Goal: Transaction & Acquisition: Purchase product/service

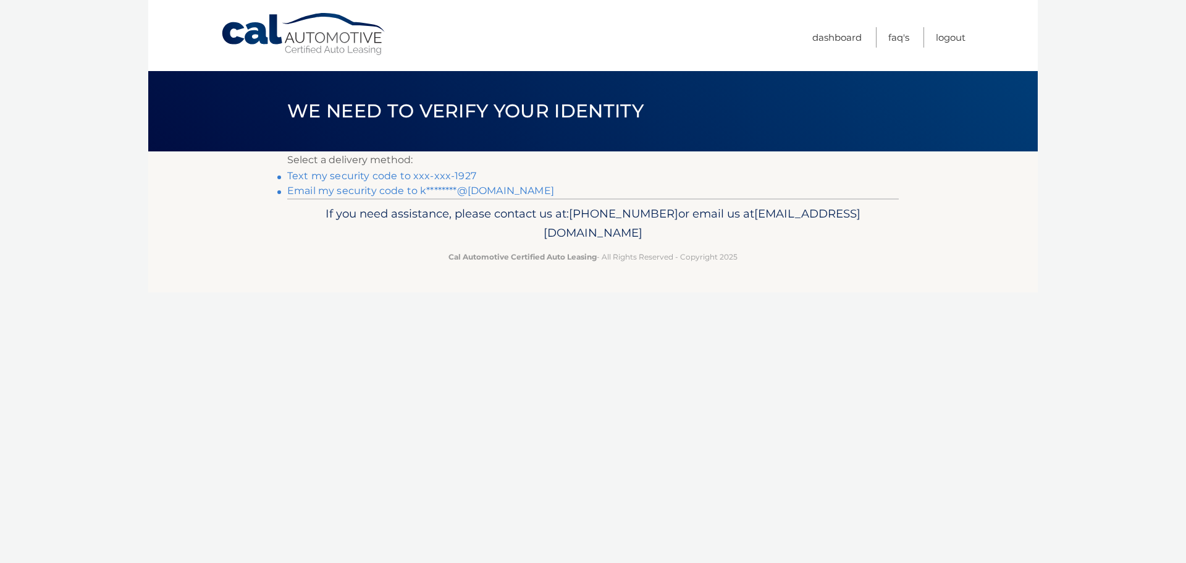
click at [421, 170] on link "Text my security code to xxx-xxx-1927" at bounding box center [381, 176] width 189 height 12
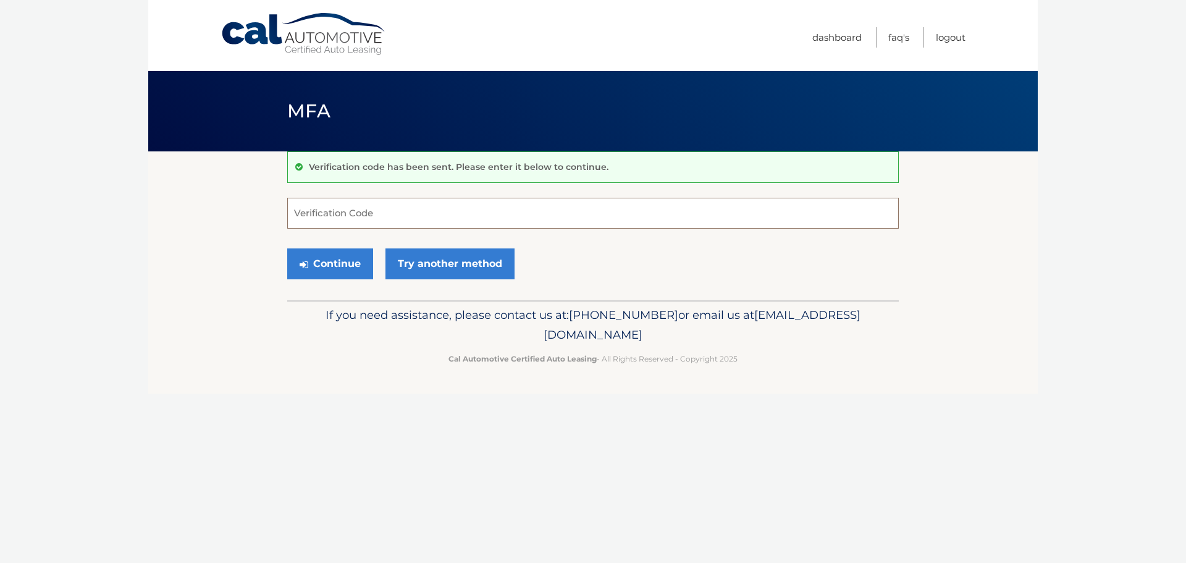
click at [415, 225] on input "Verification Code" at bounding box center [593, 213] width 612 height 31
type input "475491"
click at [348, 264] on button "Continue" at bounding box center [330, 263] width 86 height 31
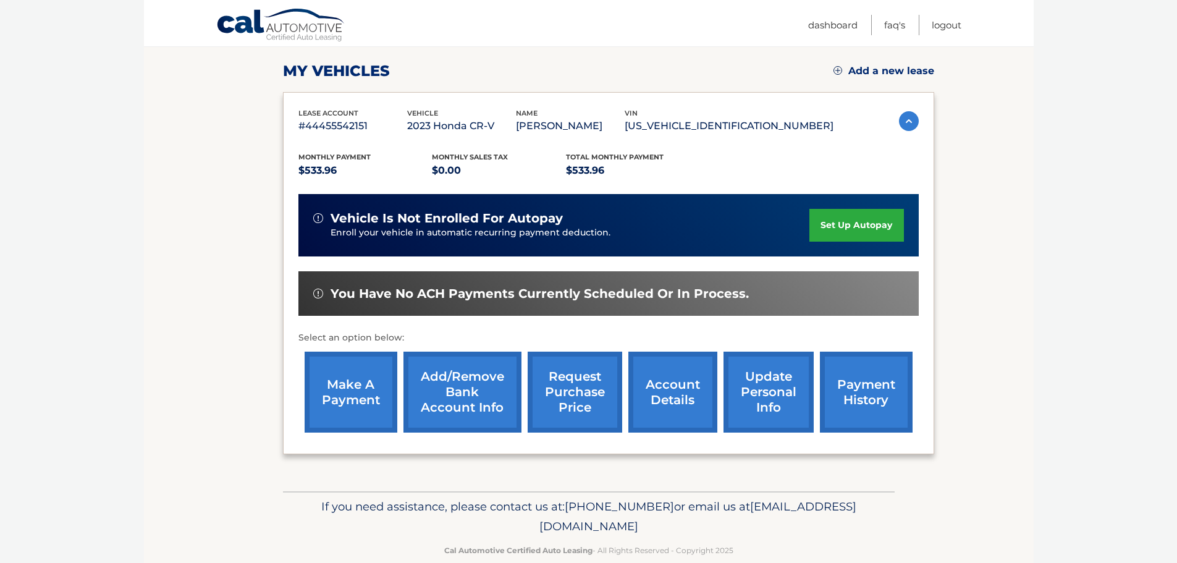
scroll to position [185, 0]
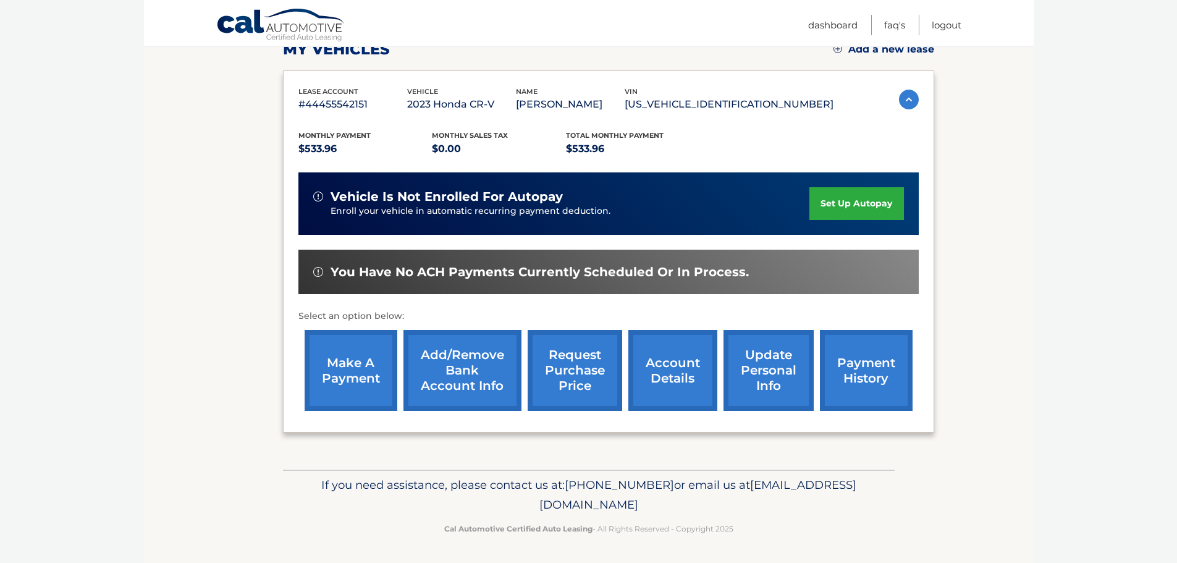
click at [337, 366] on link "make a payment" at bounding box center [351, 370] width 93 height 81
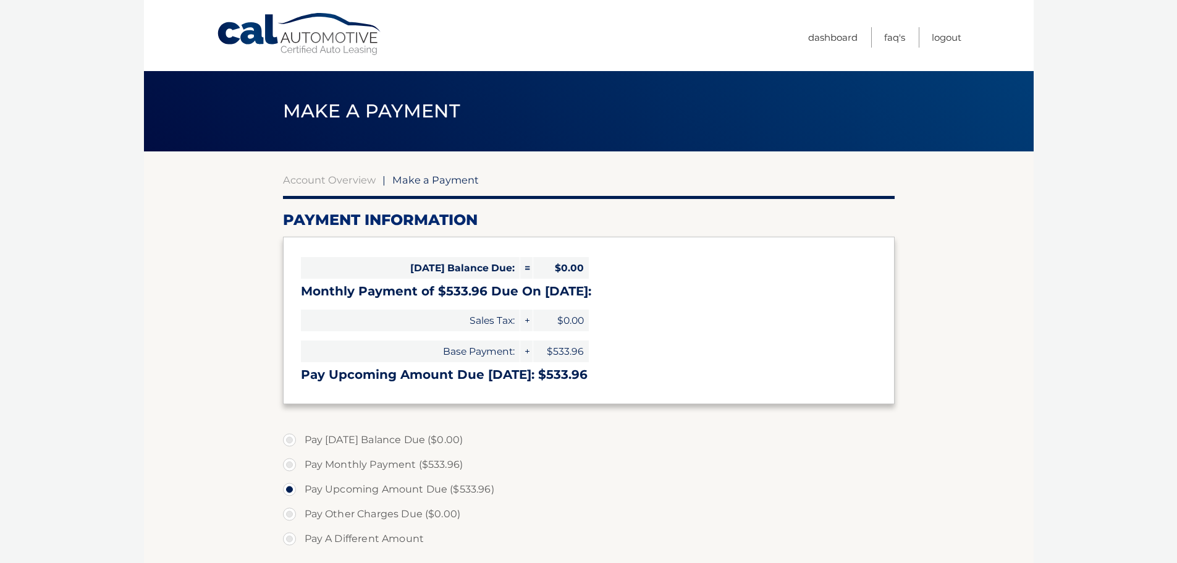
select select "YjAzOGY1MTEtNGZkNi00OTgxLTg4OTctN2FiNTI1MzgxNTQ5"
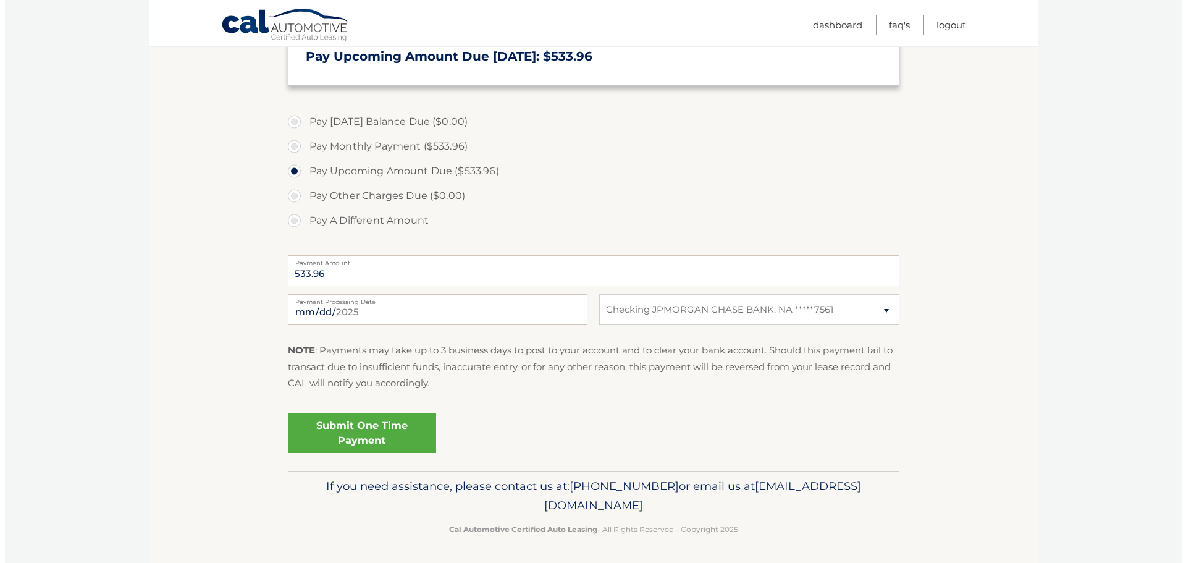
scroll to position [320, 0]
click at [368, 430] on link "Submit One Time Payment" at bounding box center [357, 431] width 148 height 40
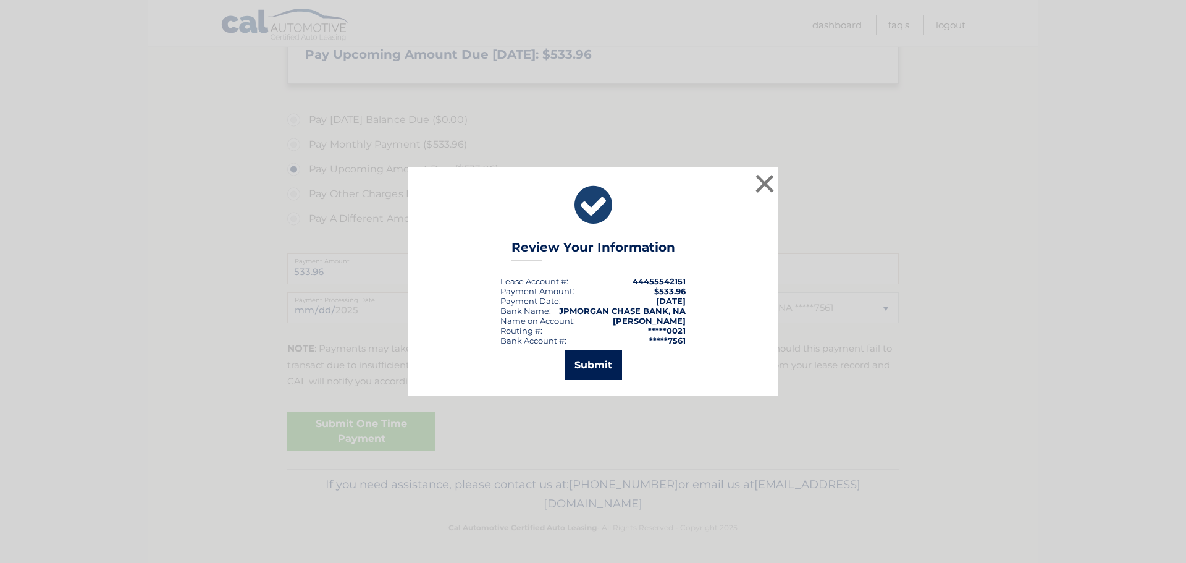
click at [616, 370] on button "Submit" at bounding box center [593, 365] width 57 height 30
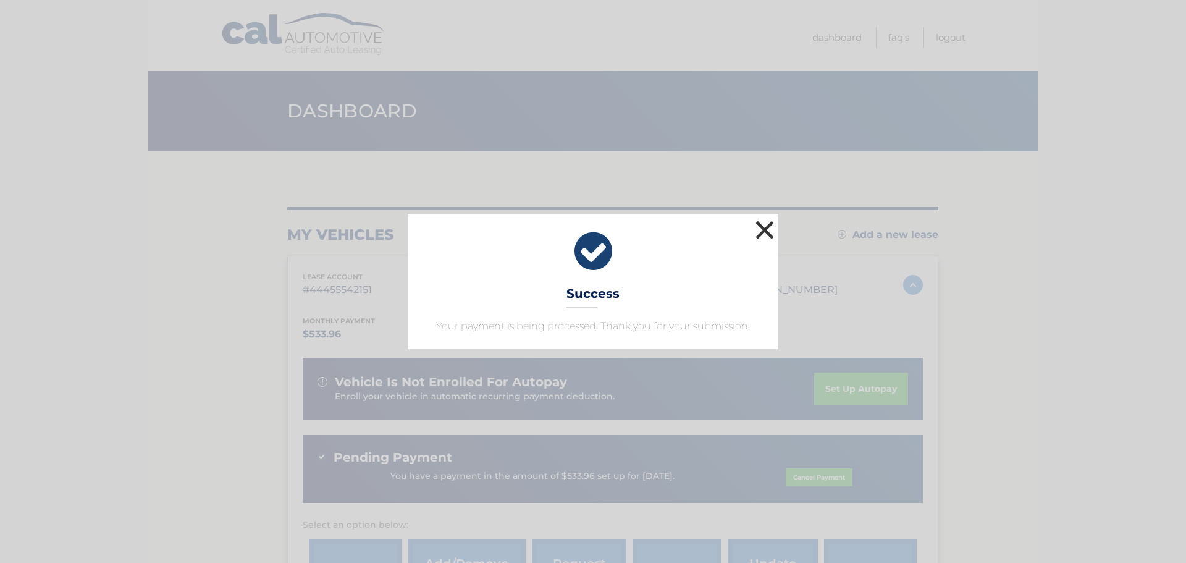
click at [772, 236] on button "×" at bounding box center [764, 229] width 25 height 25
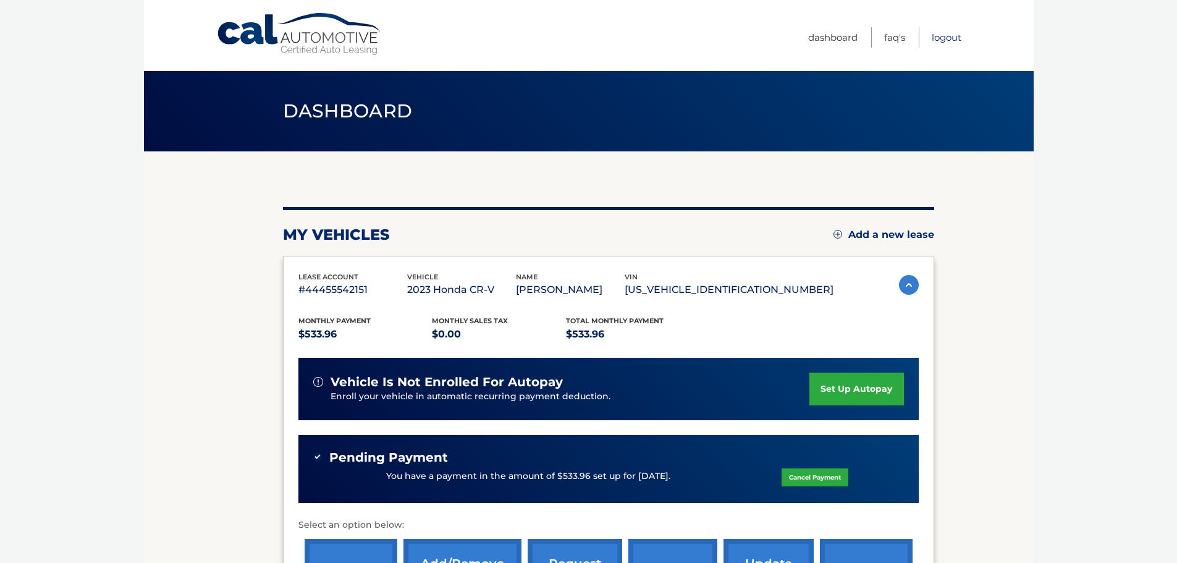
click at [951, 40] on link "Logout" at bounding box center [947, 37] width 30 height 20
